Goal: Navigation & Orientation: Find specific page/section

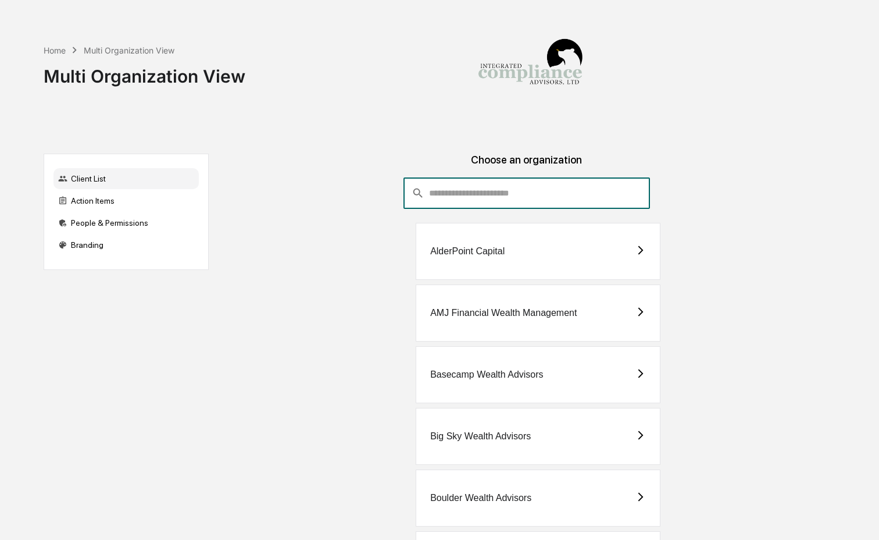
click at [464, 203] on input "consultant-dashboard__filter-organizations-search-bar" at bounding box center [539, 192] width 221 height 31
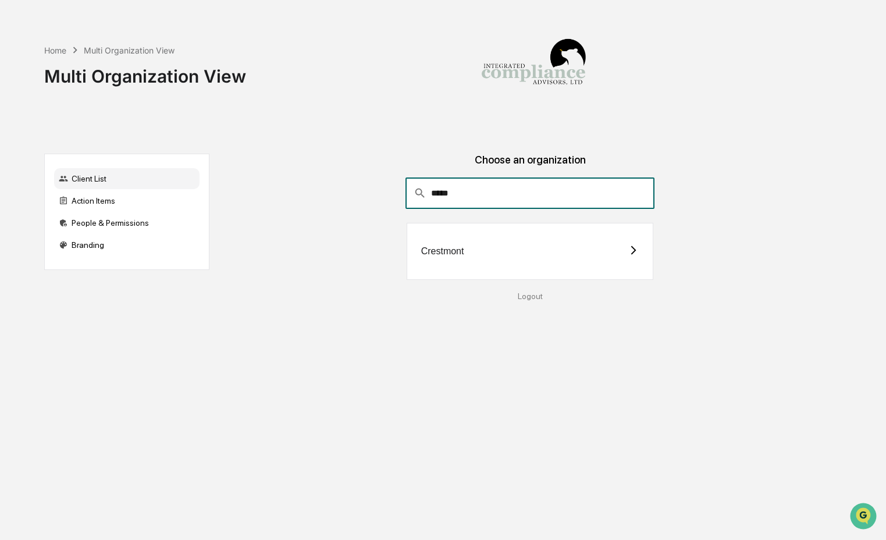
type input "*****"
click at [481, 238] on div "Crestmont" at bounding box center [529, 251] width 247 height 57
